Goal: Task Accomplishment & Management: Manage account settings

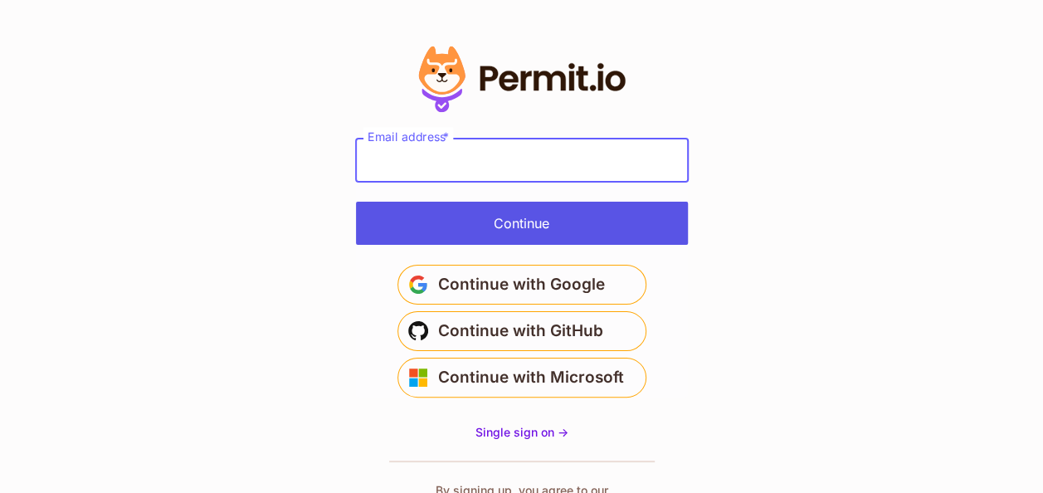
type input "**********"
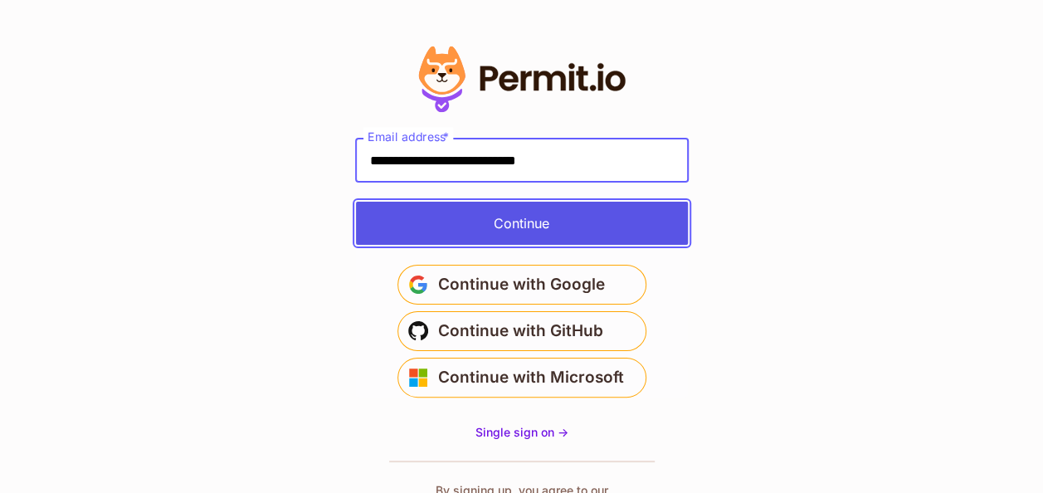
click at [572, 222] on button "Continue" at bounding box center [522, 223] width 332 height 43
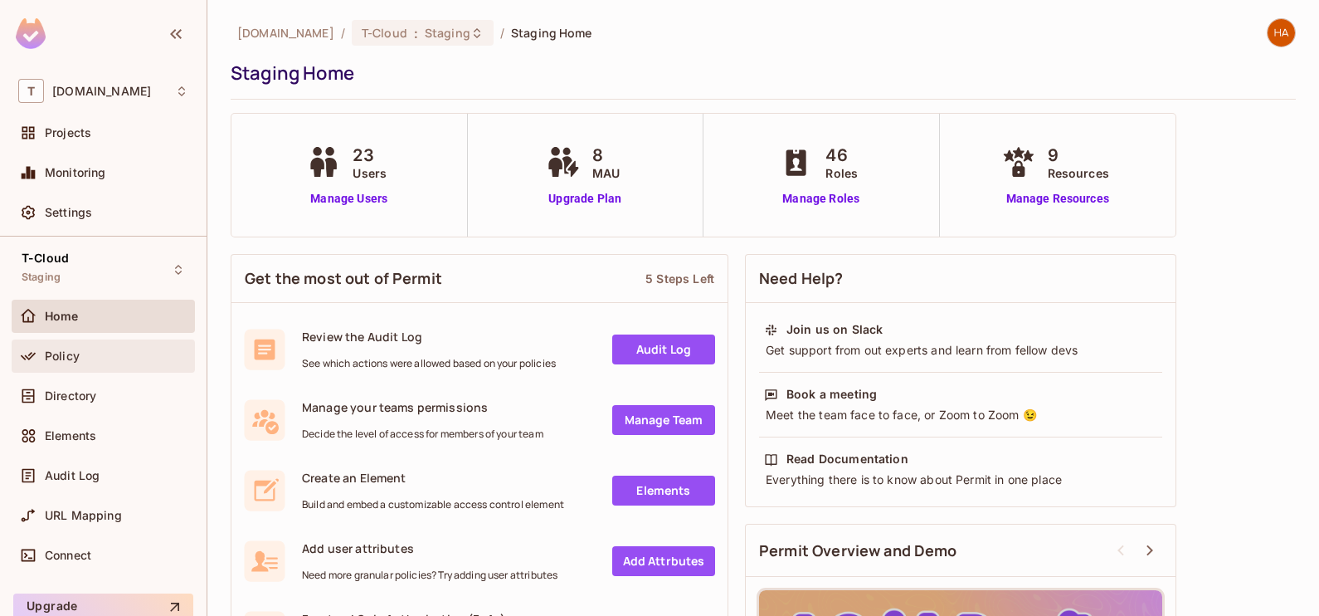
click at [101, 363] on div "Policy" at bounding box center [103, 356] width 170 height 20
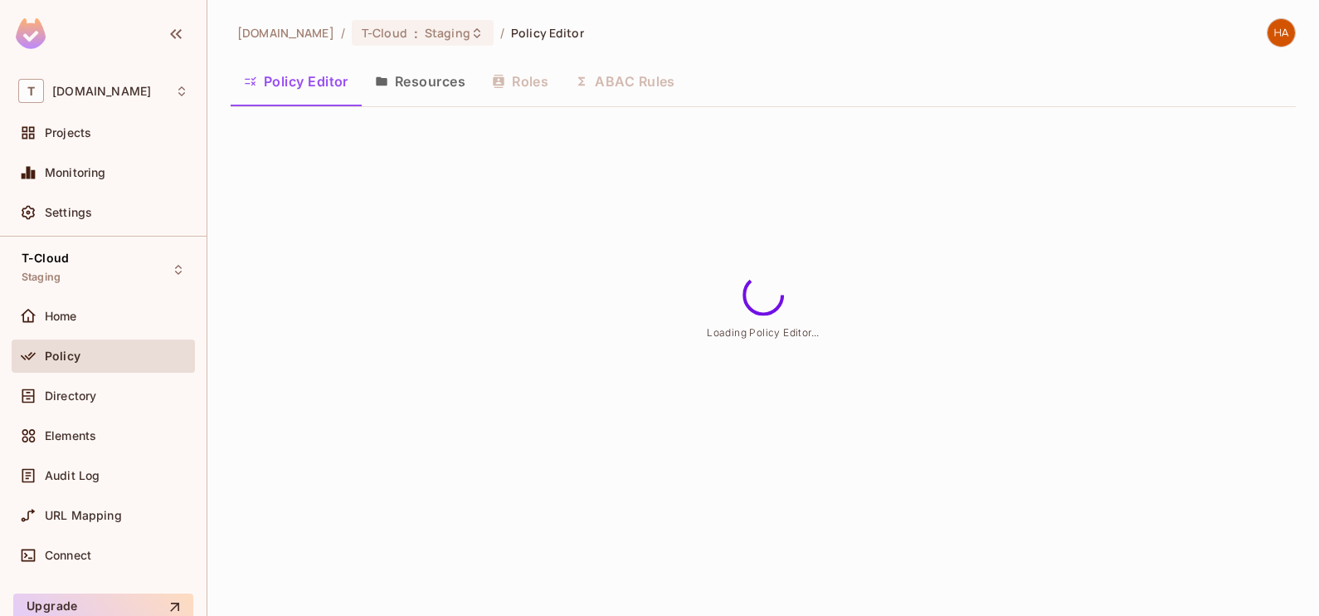
click at [519, 78] on button "Roles" at bounding box center [520, 81] width 83 height 41
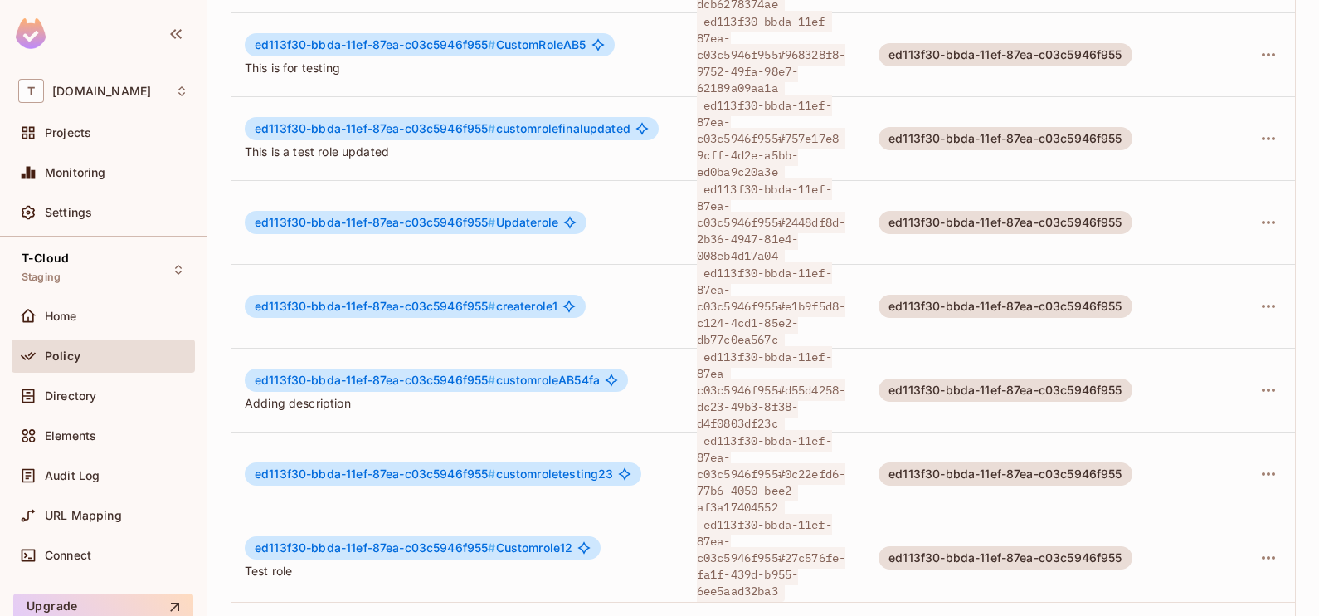
scroll to position [786, 0]
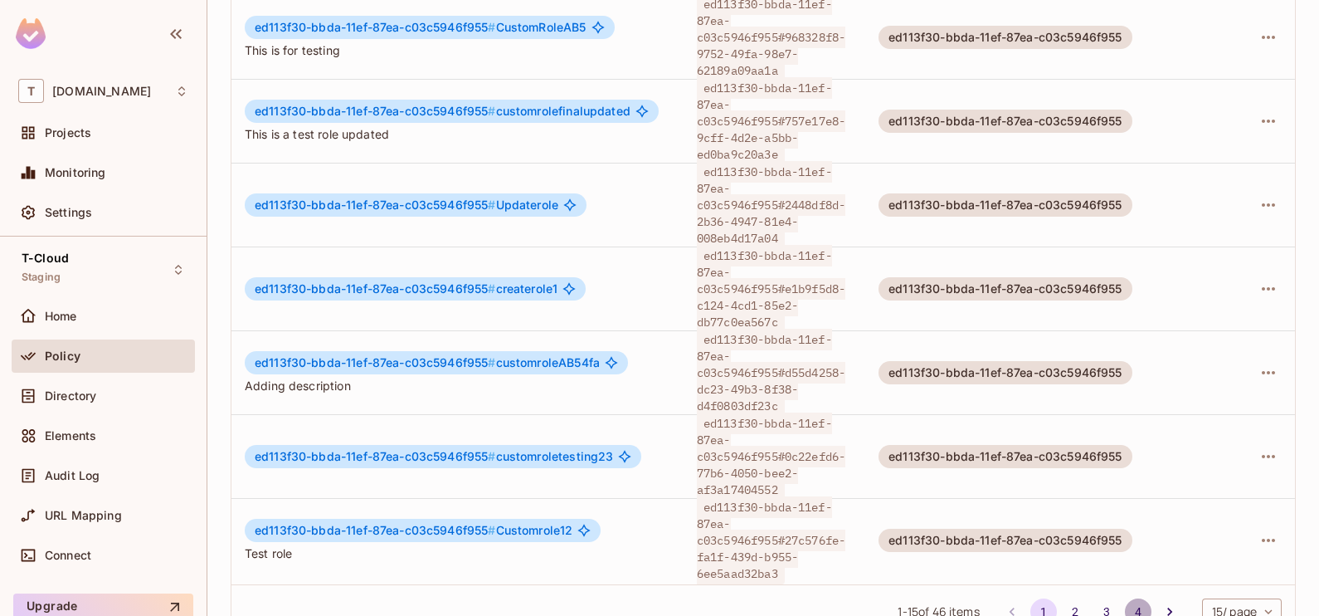
click at [1125, 598] on button "4" at bounding box center [1138, 611] width 27 height 27
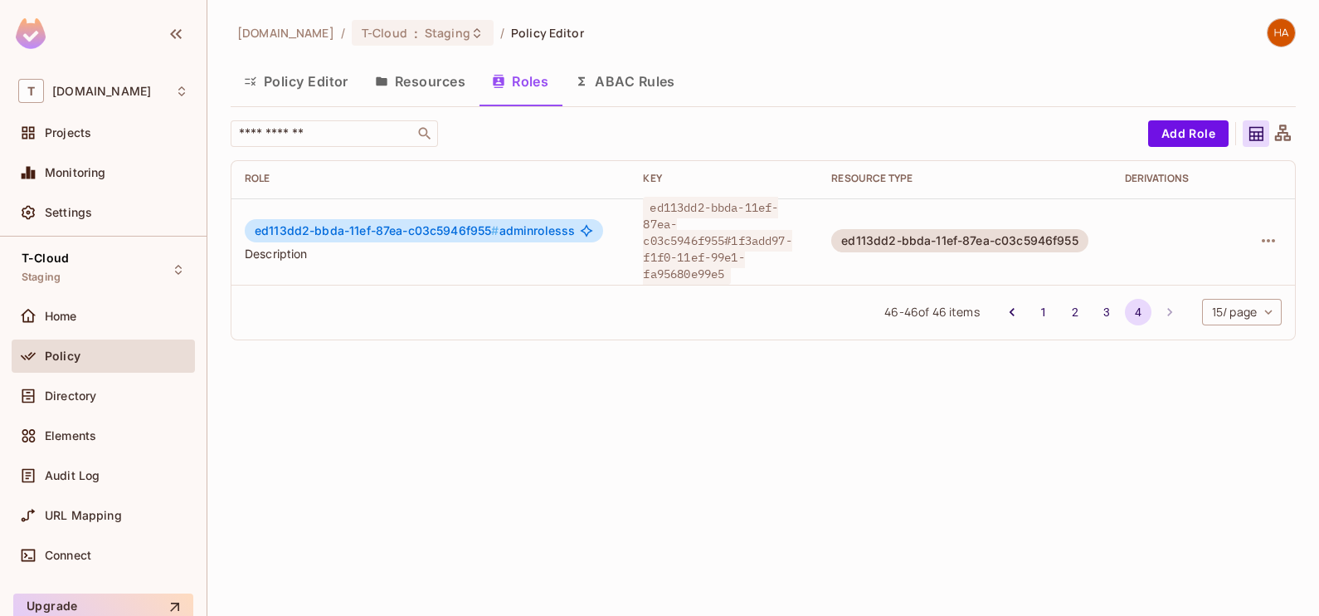
scroll to position [0, 0]
drag, startPoint x: 728, startPoint y: 236, endPoint x: 729, endPoint y: 265, distance: 29.1
click at [729, 265] on div "ed113dd2-bbda-11ef-87ea-c03c5946f955#1f3add97-f1f0-11ef-99e1-fa95680e99e5" at bounding box center [724, 240] width 162 height 83
copy span "1f3add97-f1f0-11ef-99e1-fa95680e99e5"
click at [65, 389] on span "Directory" at bounding box center [70, 395] width 51 height 13
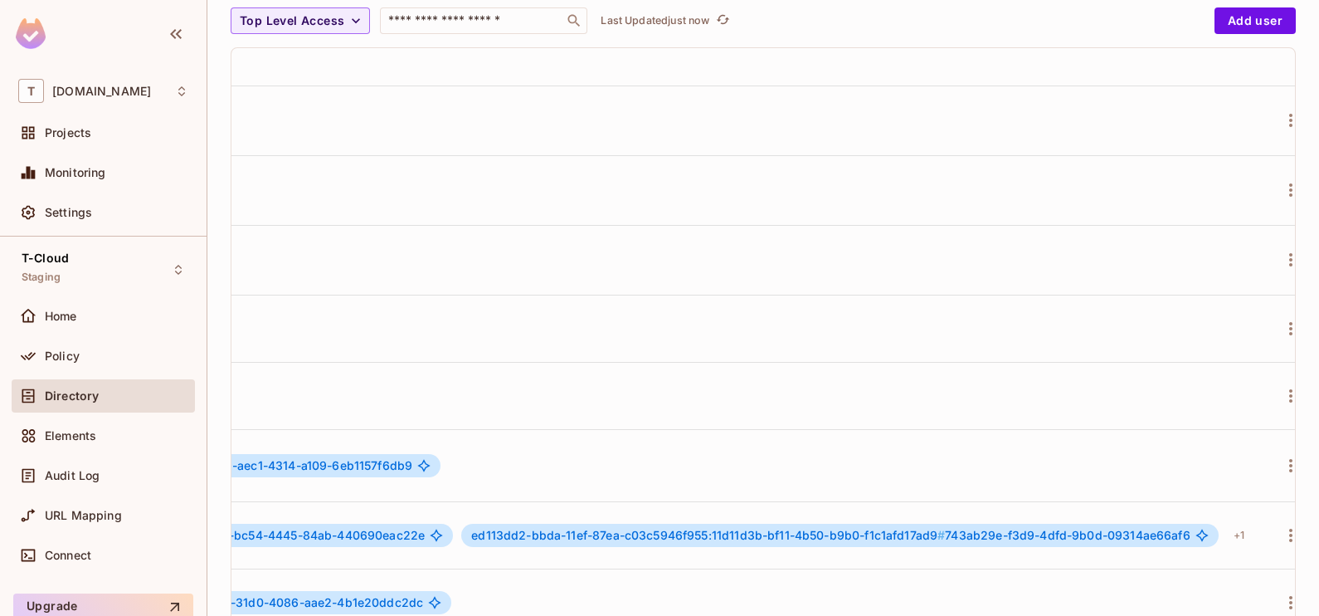
scroll to position [2, 1027]
click at [1255, 456] on button "button" at bounding box center [1268, 465] width 27 height 27
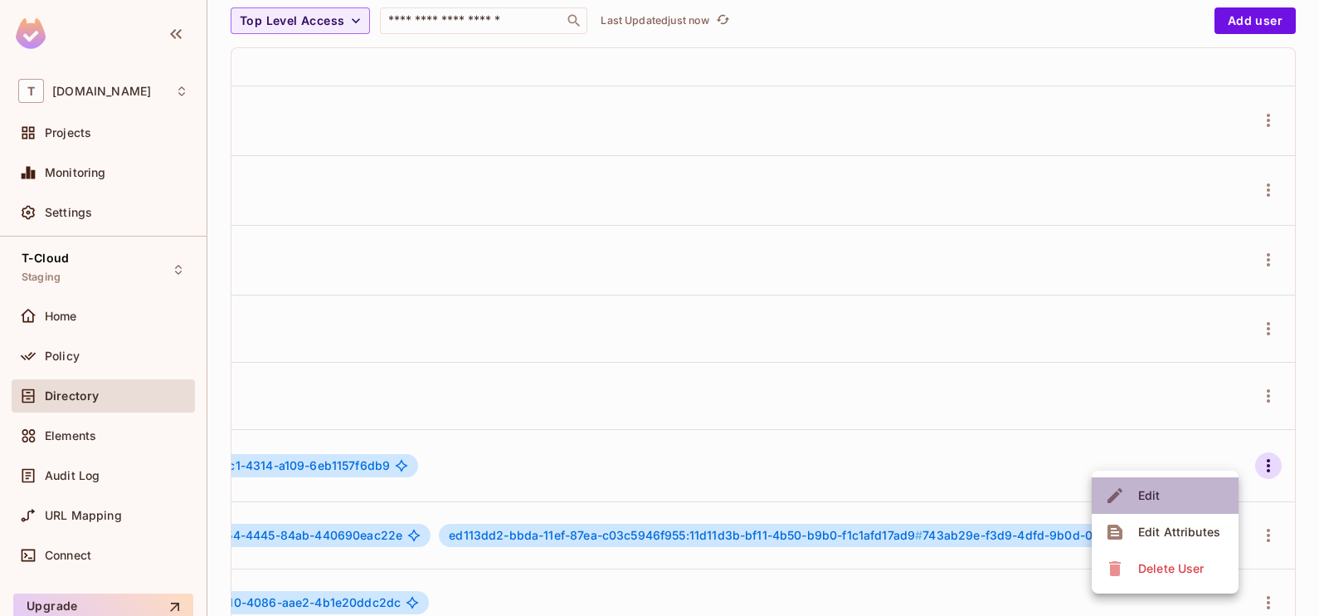
click at [1175, 495] on li "Edit" at bounding box center [1165, 495] width 147 height 37
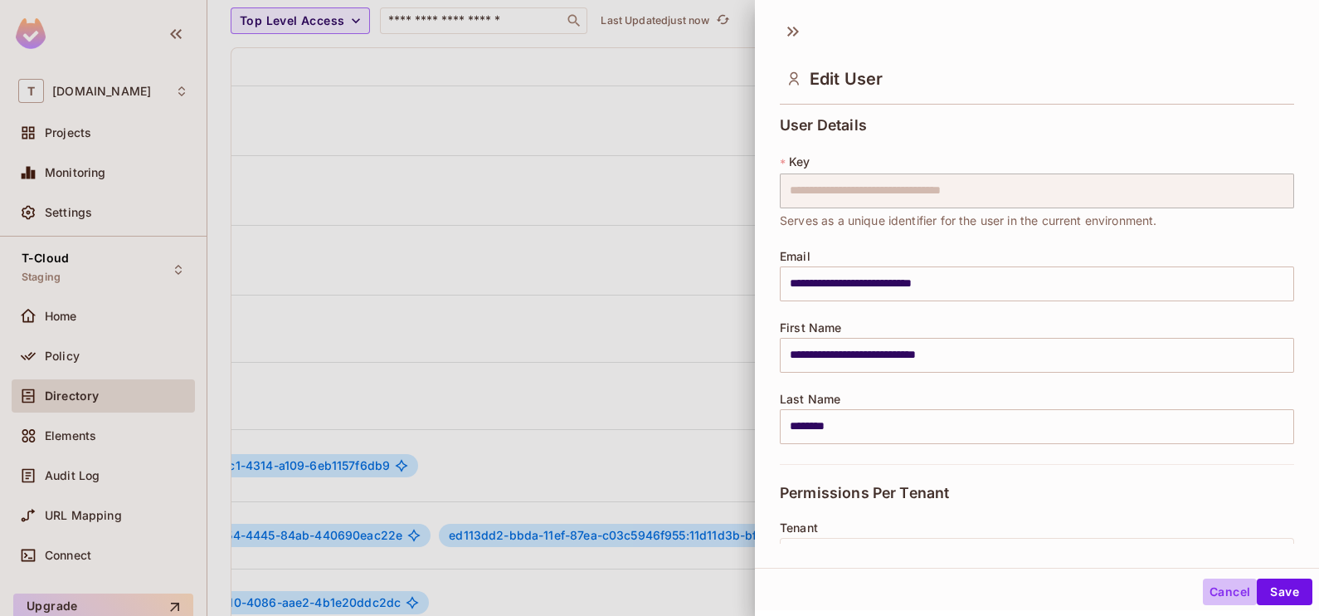
click at [1215, 594] on button "Cancel" at bounding box center [1230, 591] width 54 height 27
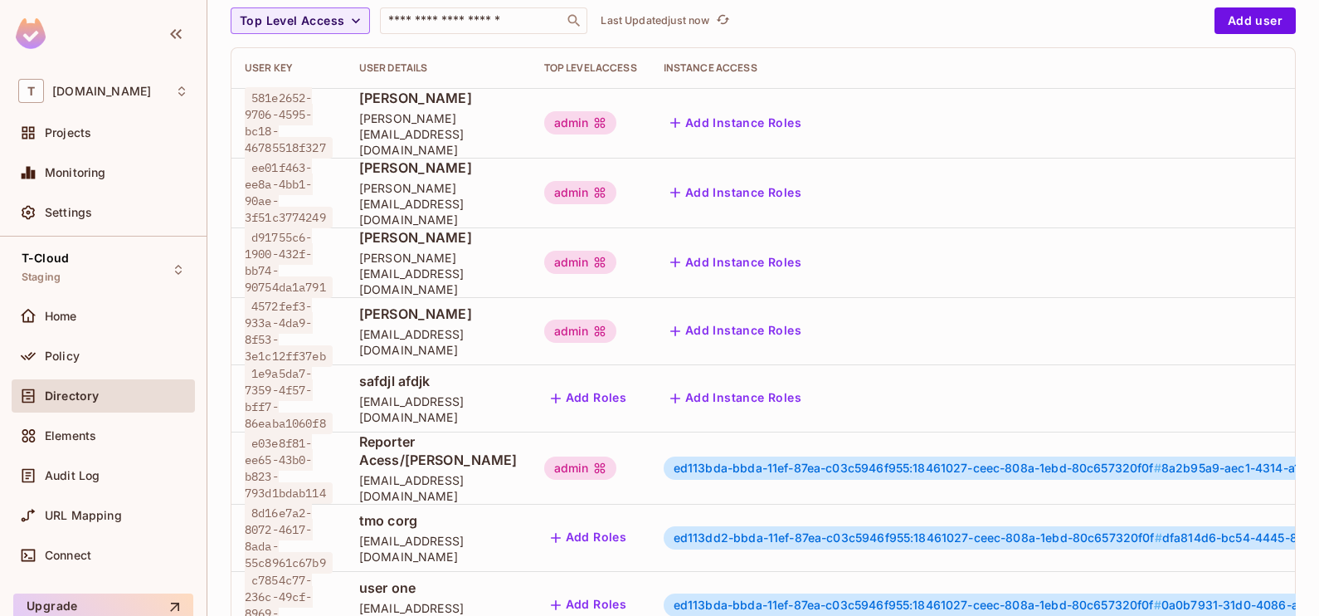
scroll to position [0, 0]
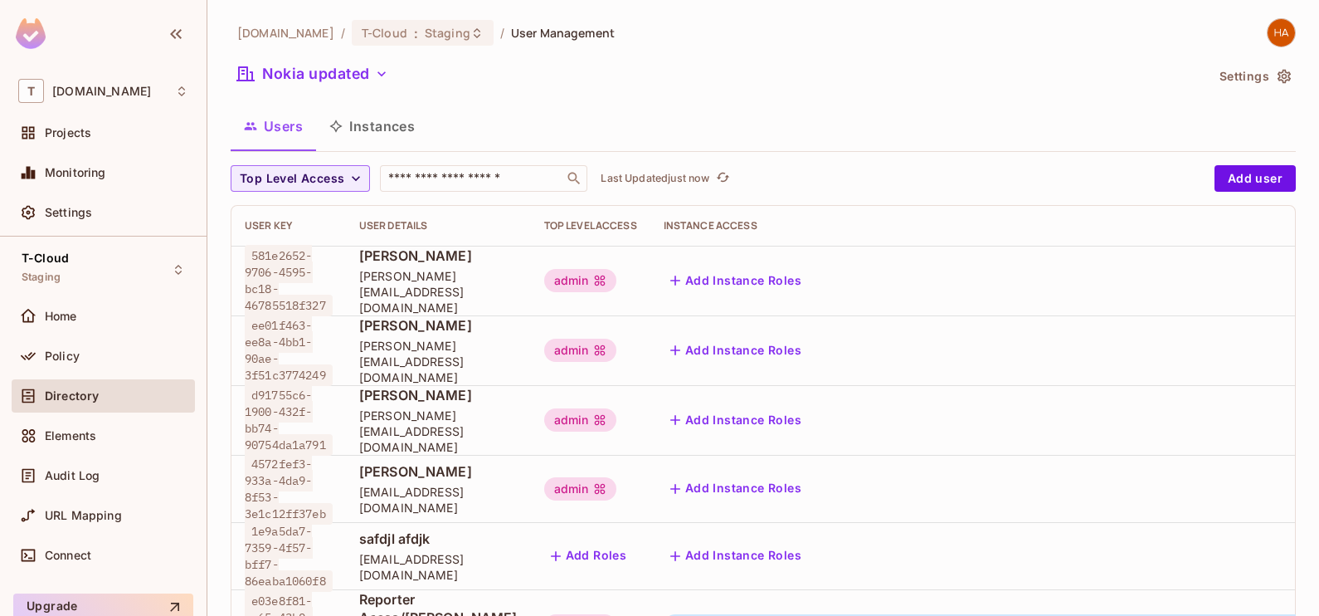
click at [315, 87] on div "Nokia updated" at bounding box center [718, 77] width 974 height 32
click at [337, 68] on button "Nokia updated" at bounding box center [313, 74] width 164 height 27
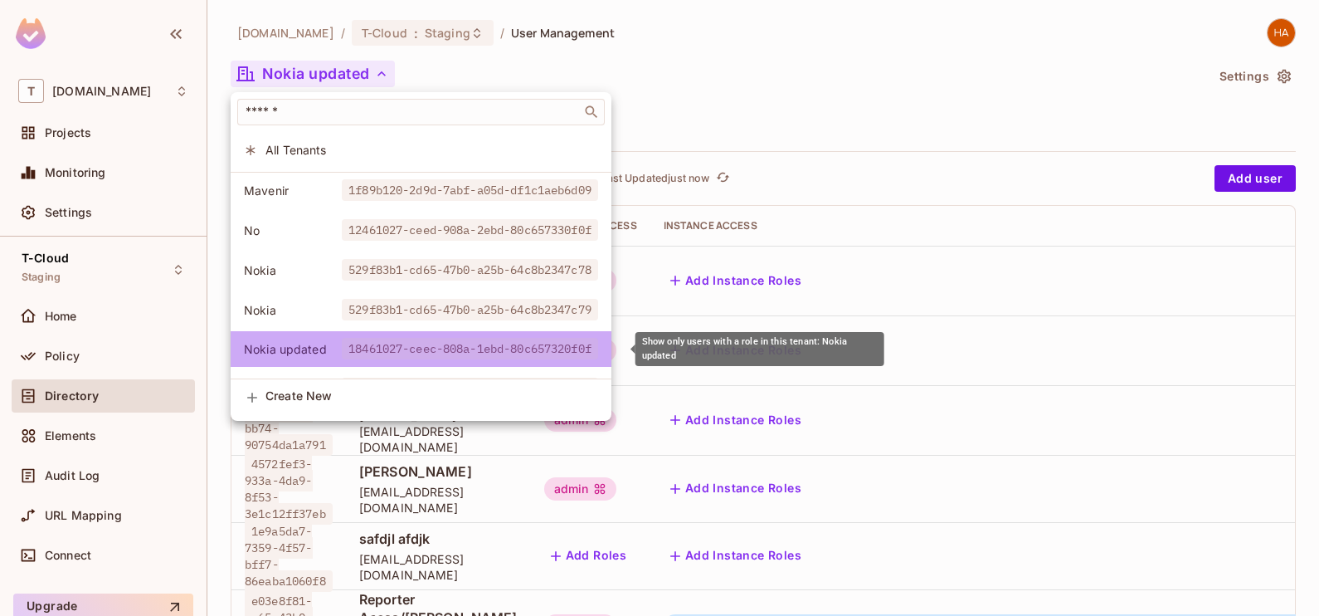
click at [448, 348] on span "18461027-ceec-808a-1ebd-80c657320f0f" at bounding box center [470, 349] width 256 height 22
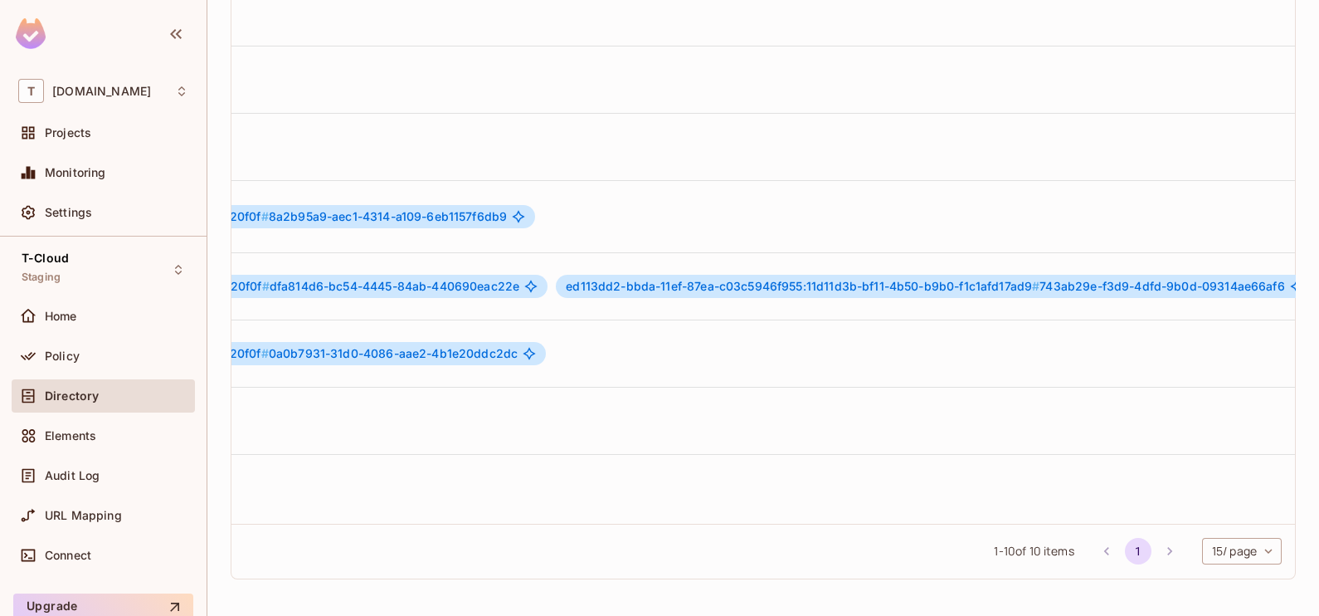
scroll to position [2, 1027]
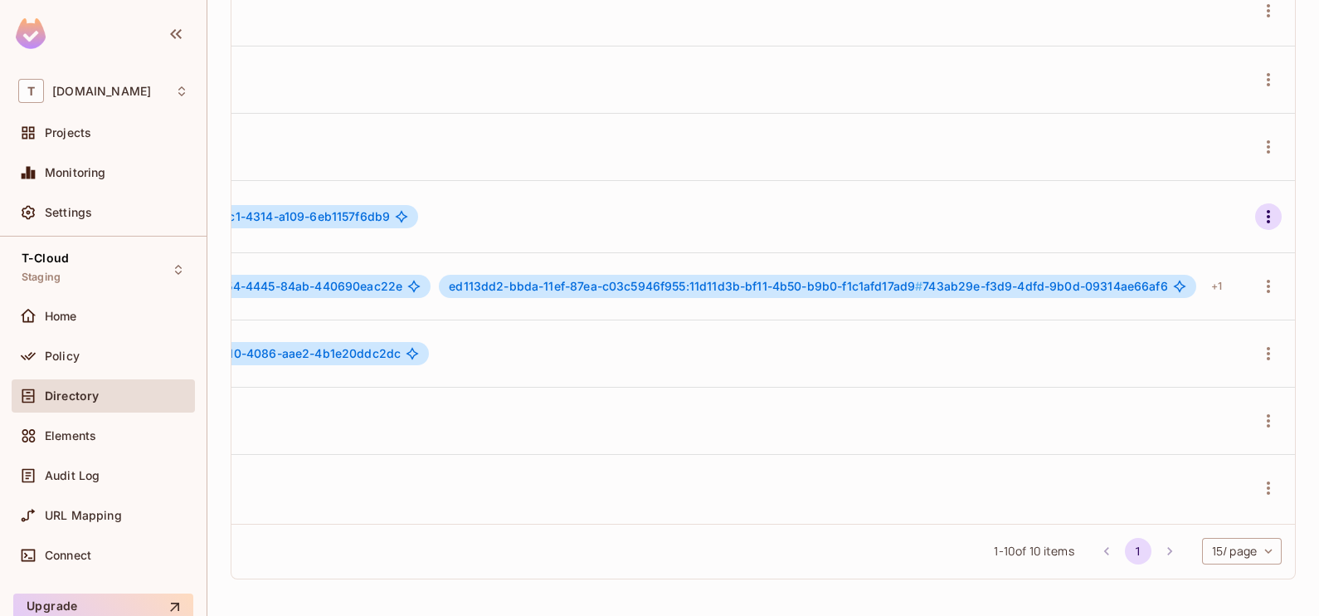
click at [1259, 212] on icon "button" at bounding box center [1269, 217] width 20 height 20
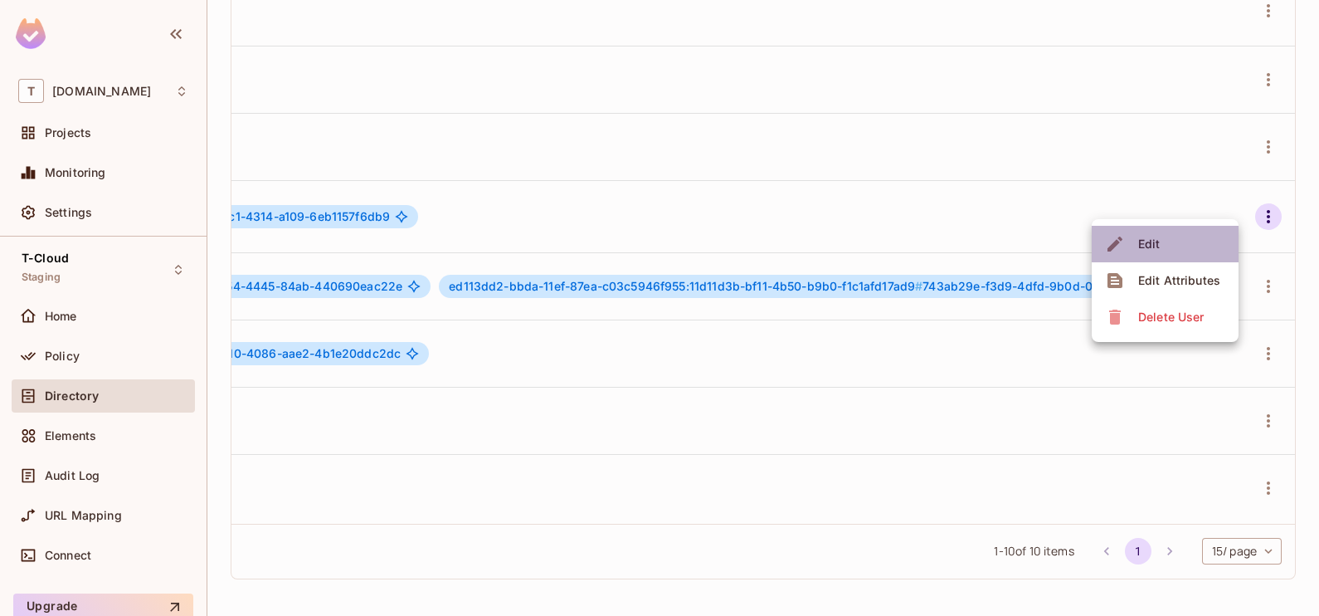
click at [1180, 246] on li "Edit" at bounding box center [1165, 244] width 147 height 37
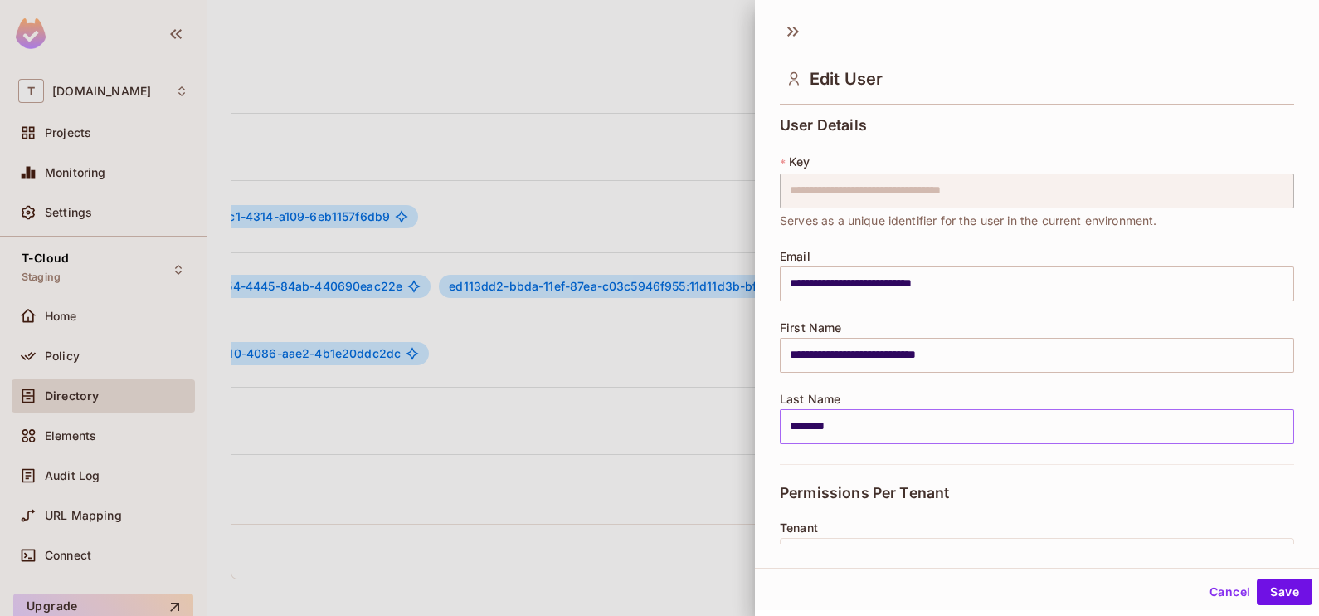
scroll to position [314, 0]
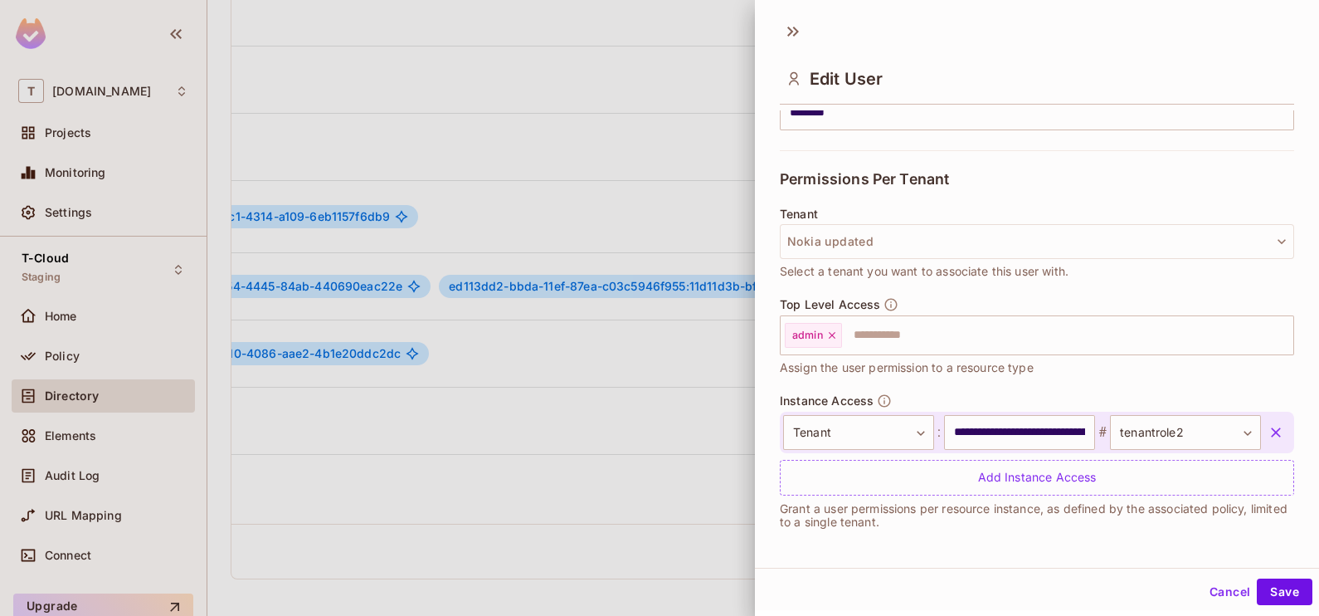
click at [1271, 433] on icon "button" at bounding box center [1276, 432] width 10 height 10
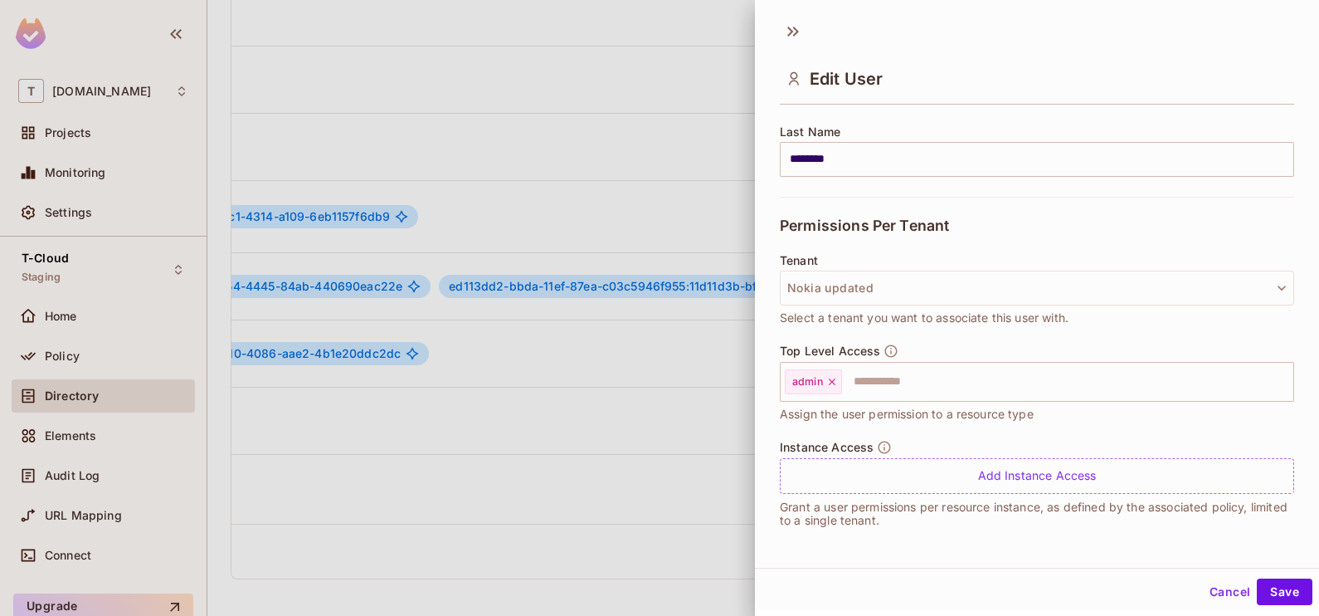
scroll to position [265, 0]
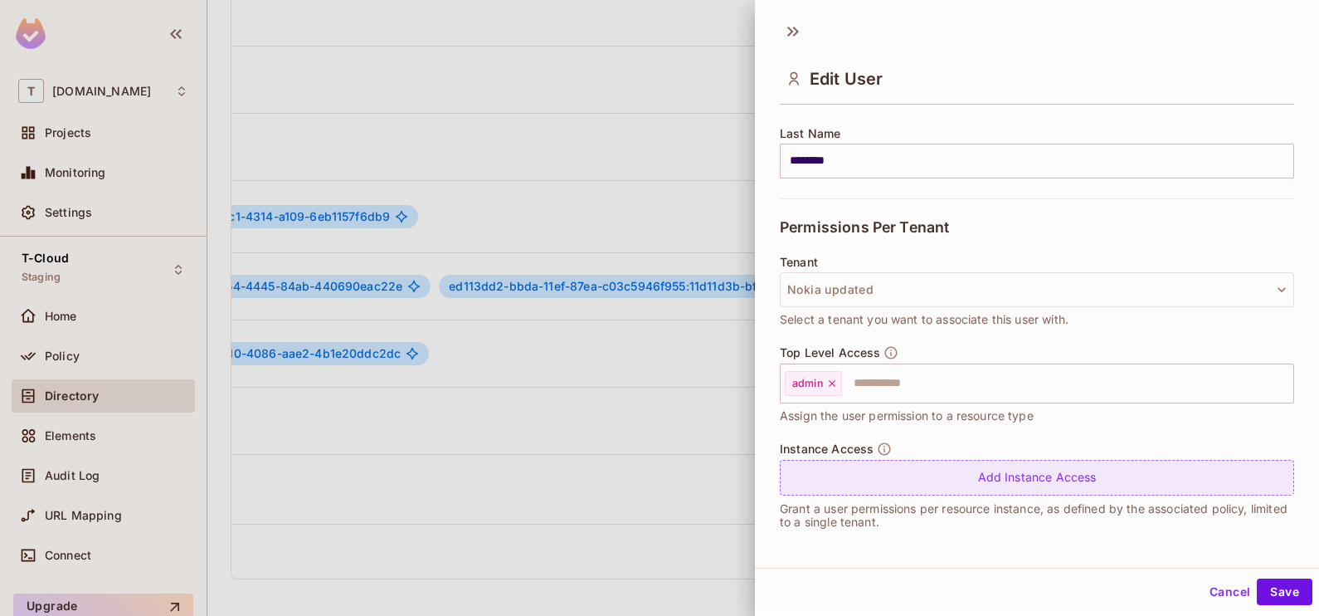
click at [905, 477] on div "Add Instance Access" at bounding box center [1037, 478] width 514 height 36
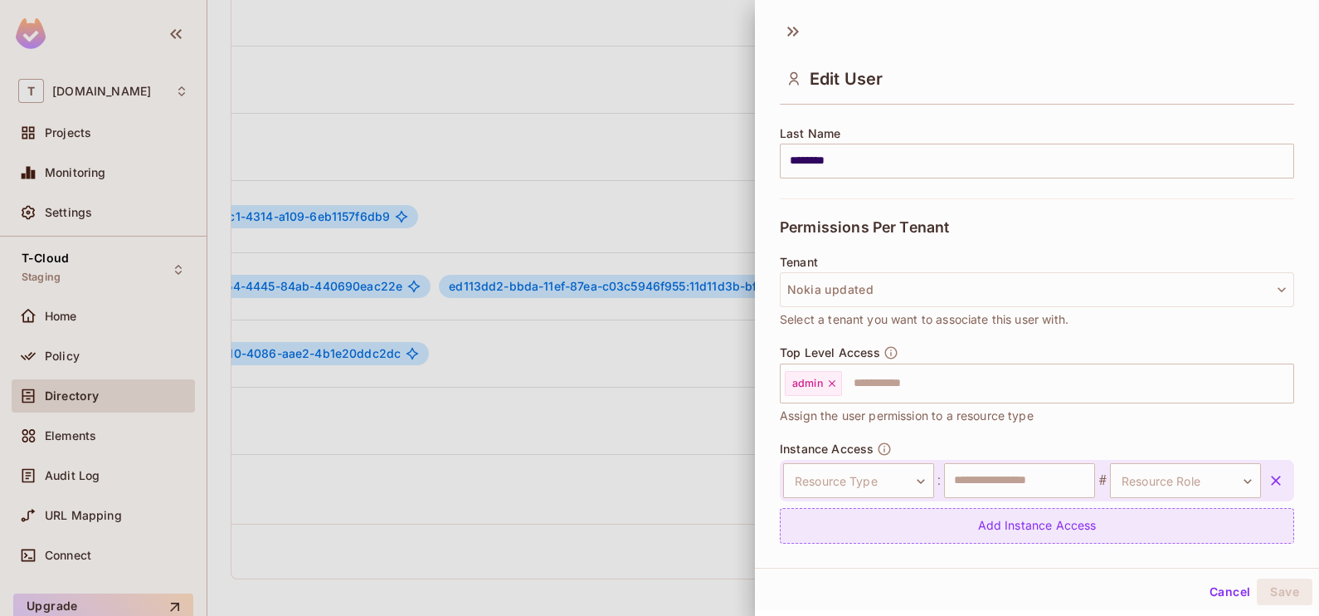
scroll to position [314, 0]
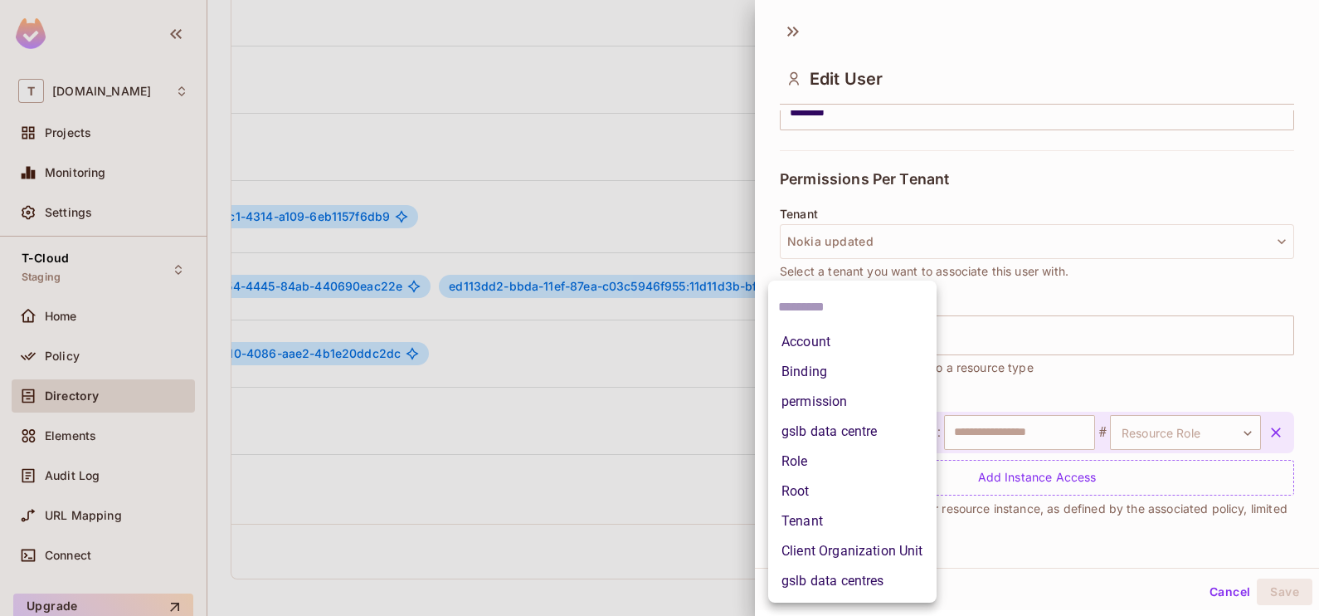
click at [835, 436] on body "T [DOMAIN_NAME] Projects Monitoring Settings T-Cloud Staging Home Policy Direct…" at bounding box center [659, 308] width 1319 height 616
click at [840, 546] on li "Client Organization Unit" at bounding box center [852, 551] width 168 height 30
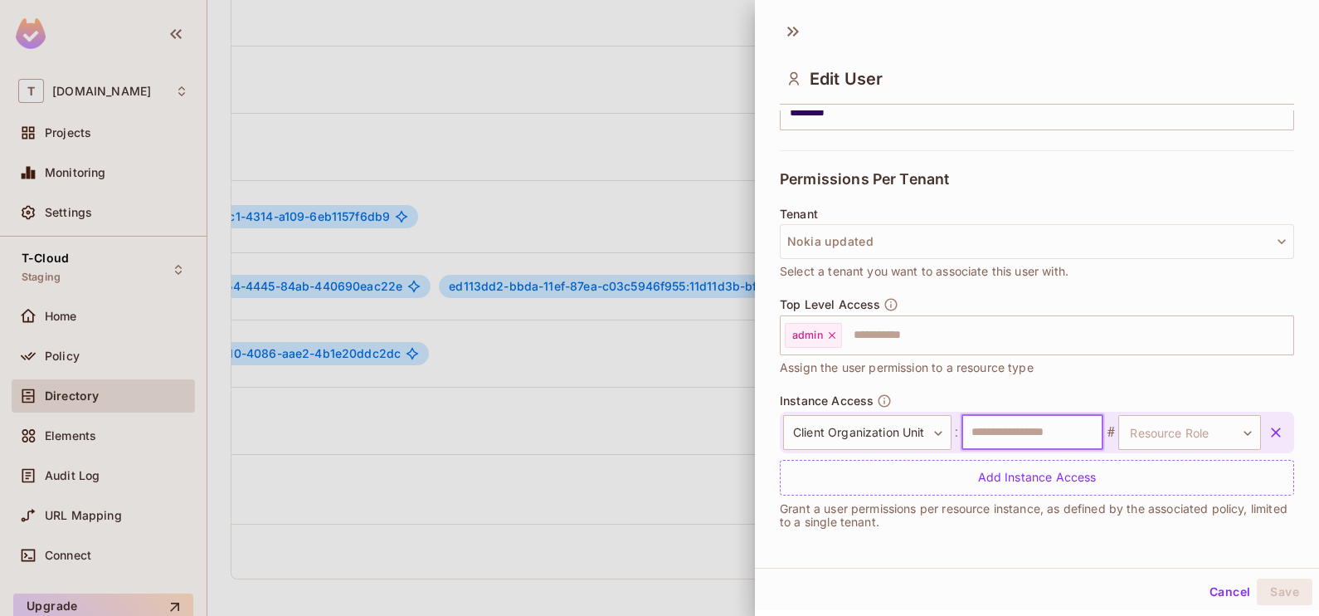
click at [1020, 431] on input "text" at bounding box center [1033, 432] width 143 height 35
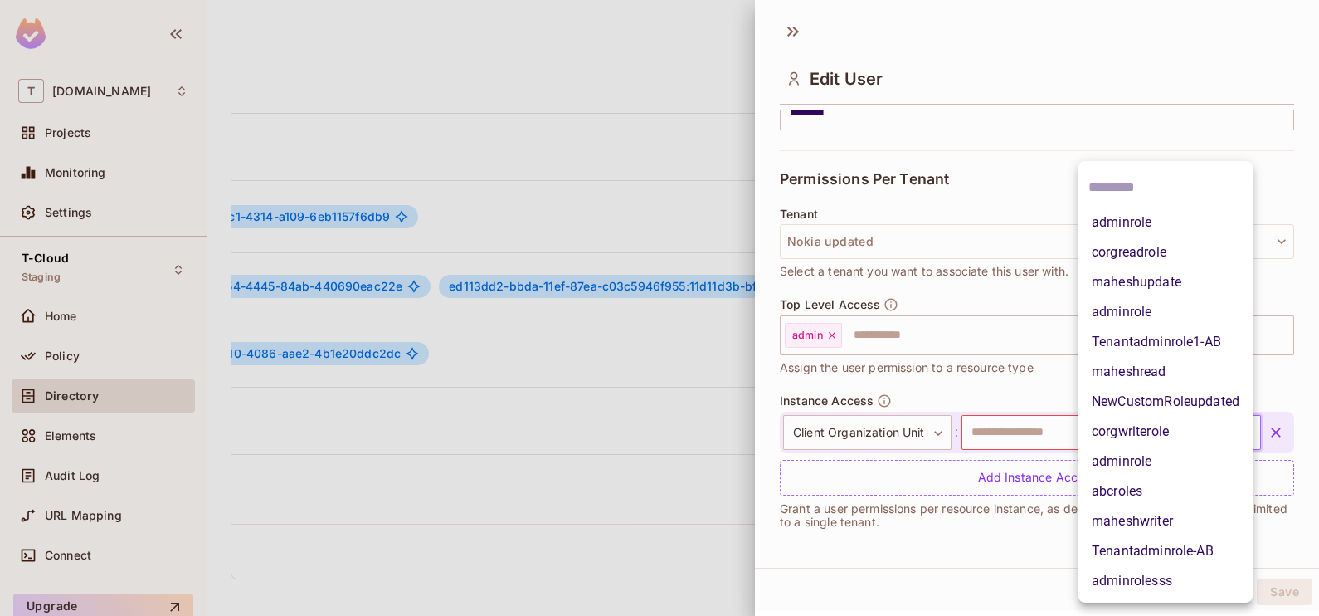
click at [1161, 426] on body "T [DOMAIN_NAME] Projects Monitoring Settings T-Cloud Staging Home Policy Direct…" at bounding box center [659, 308] width 1319 height 616
click at [1139, 578] on li "adminrolesss" at bounding box center [1166, 581] width 174 height 30
click at [1153, 442] on body "T [DOMAIN_NAME] Projects Monitoring Settings T-Cloud Staging Home Policy Direct…" at bounding box center [659, 308] width 1319 height 616
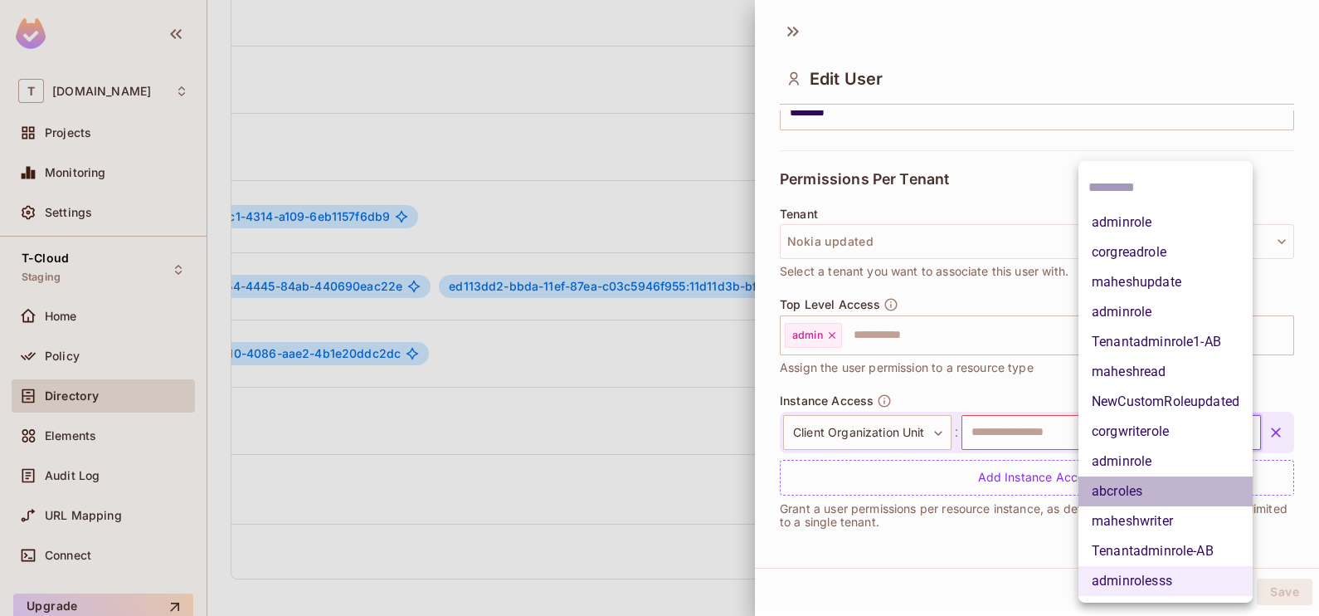
click at [1152, 489] on li "abcroles" at bounding box center [1166, 491] width 174 height 30
type input "**********"
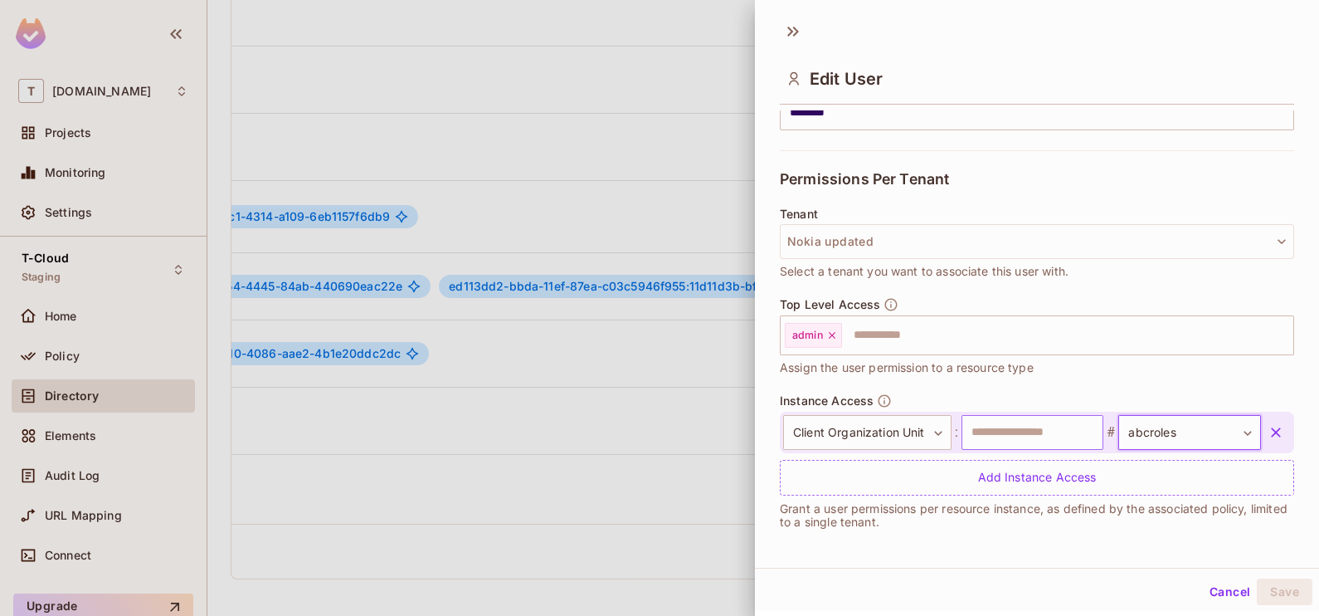
click at [1025, 438] on input "text" at bounding box center [1033, 432] width 143 height 35
click at [1019, 431] on input "text" at bounding box center [1033, 432] width 143 height 35
click at [1275, 588] on button "Save" at bounding box center [1285, 591] width 56 height 27
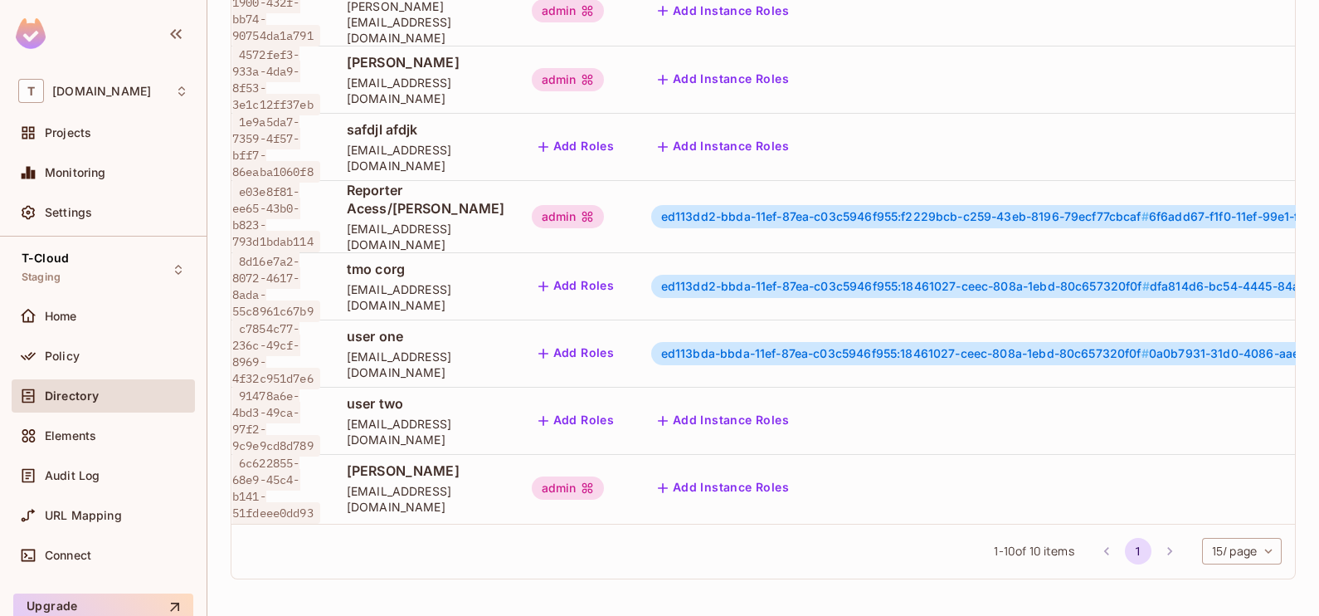
scroll to position [2, 0]
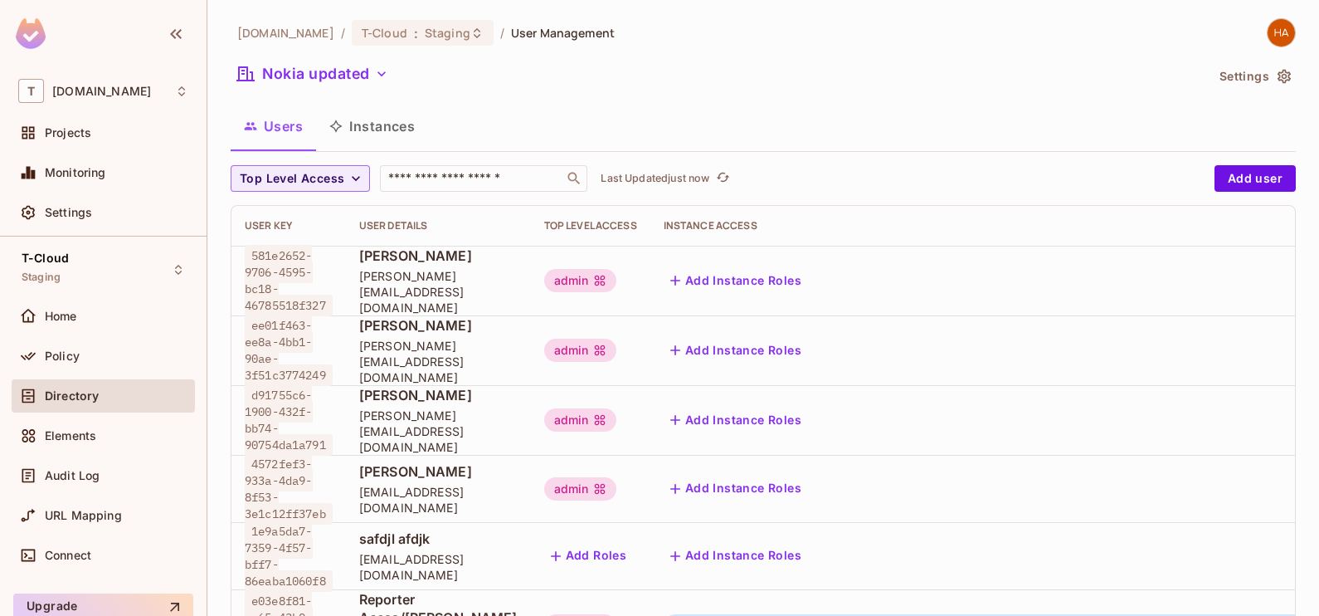
click at [364, 120] on button "Instances" at bounding box center [372, 125] width 112 height 41
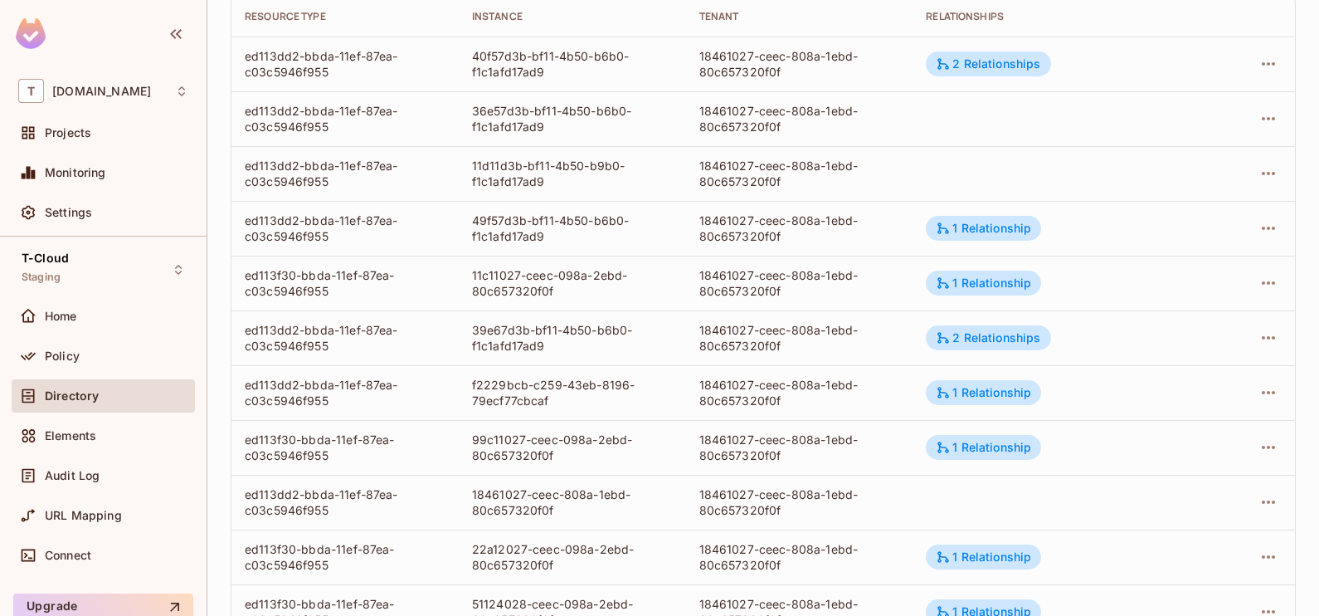
scroll to position [236, 0]
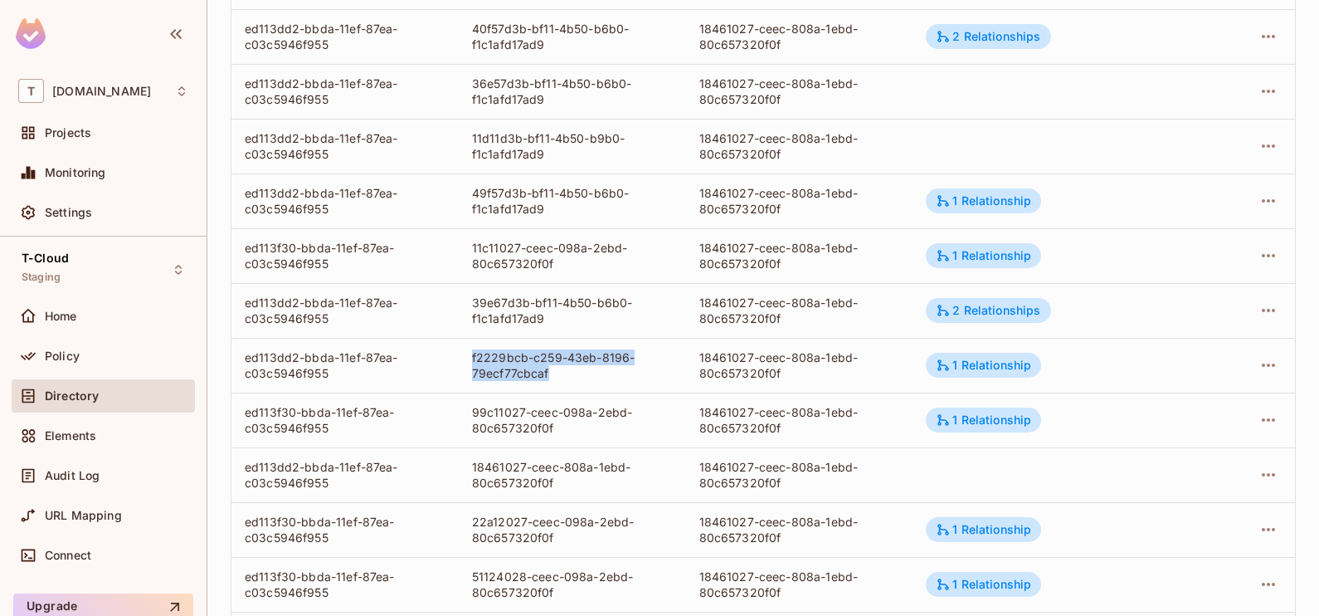
drag, startPoint x: 548, startPoint y: 372, endPoint x: 467, endPoint y: 351, distance: 83.9
click at [467, 351] on td "f2229bcb-c259-43eb-8196-79ecf77cbcaf" at bounding box center [572, 365] width 227 height 55
copy div "f2229bcb-c259-43eb-8196-79ecf77cbcaf"
